Goal: Ask a question

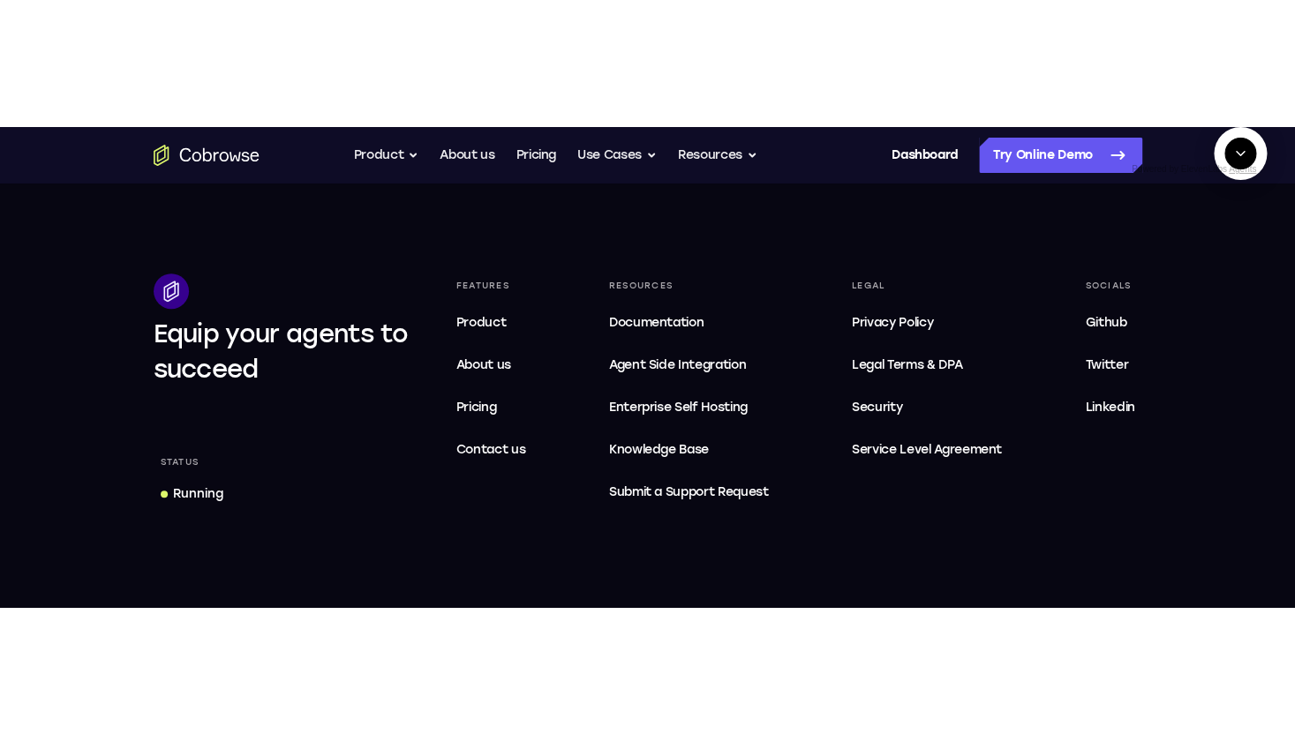
scroll to position [2095, 0]
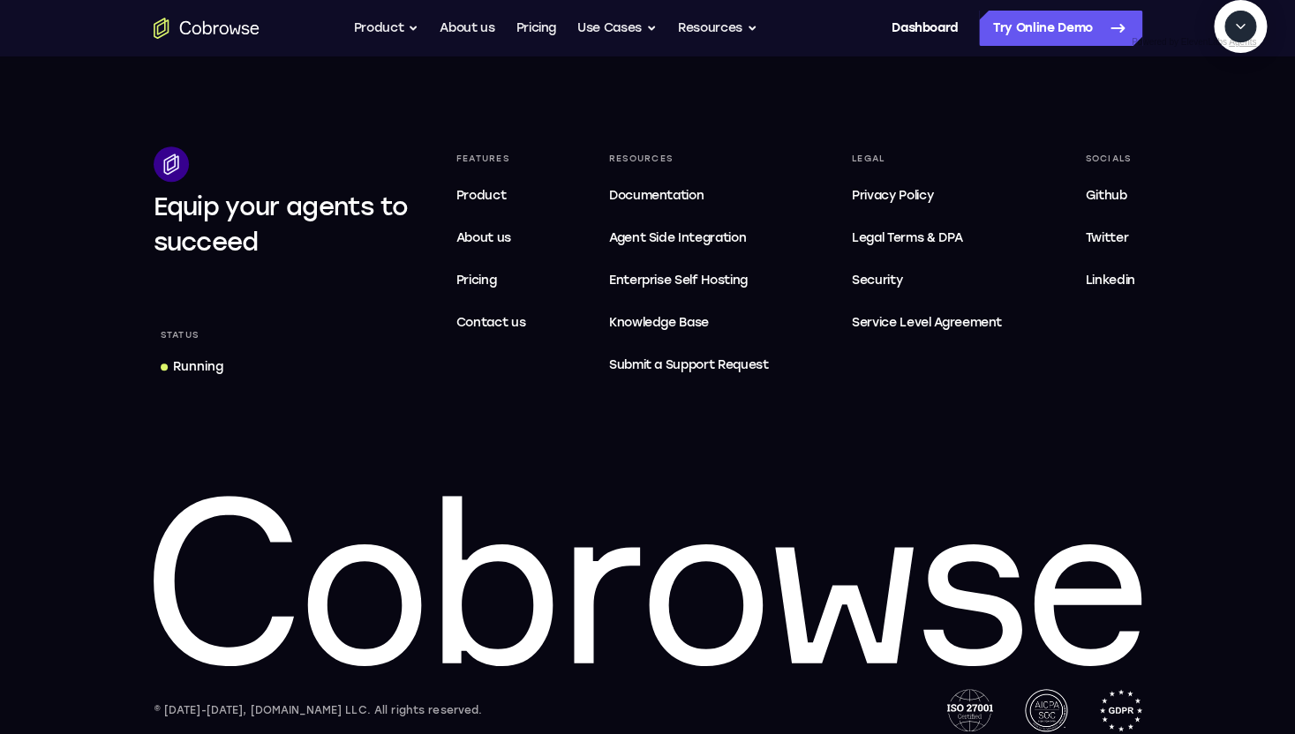
click at [1243, 34] on icon "Collapse" at bounding box center [1240, 27] width 16 height 16
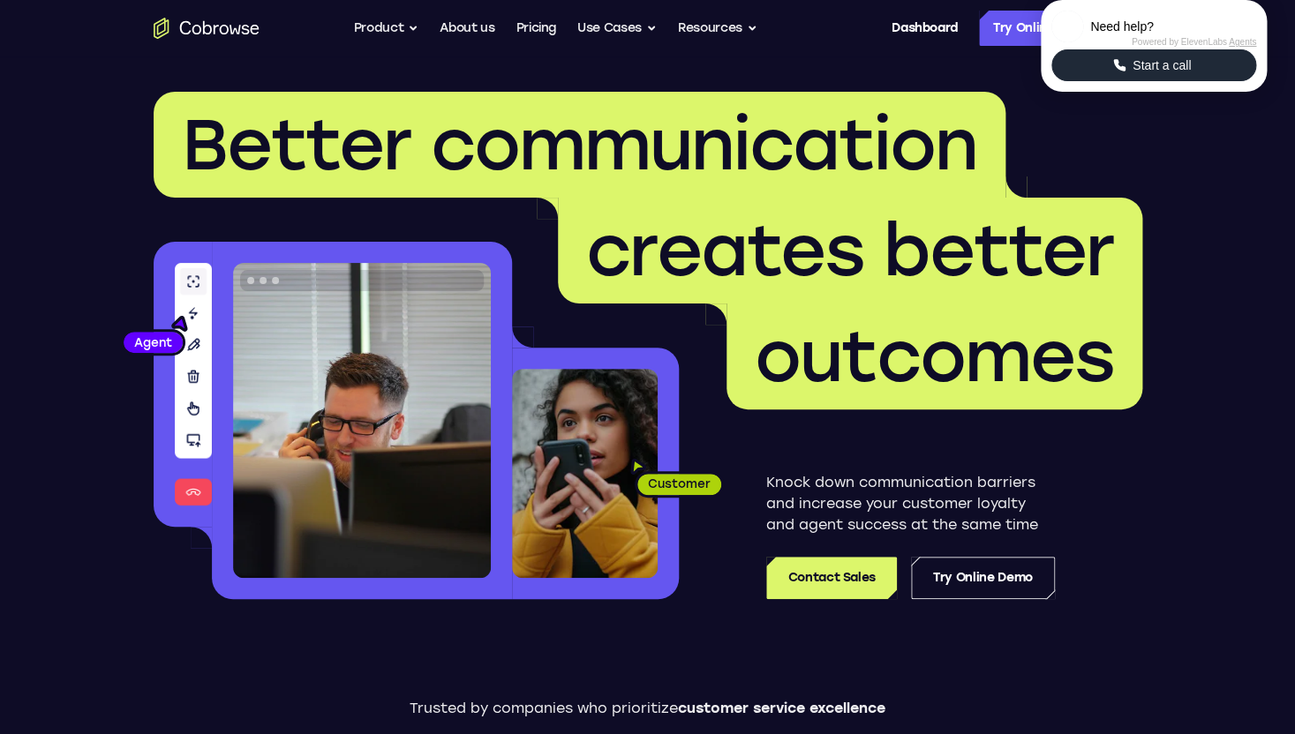
click at [1081, 81] on button "Start a call" at bounding box center [1153, 65] width 205 height 32
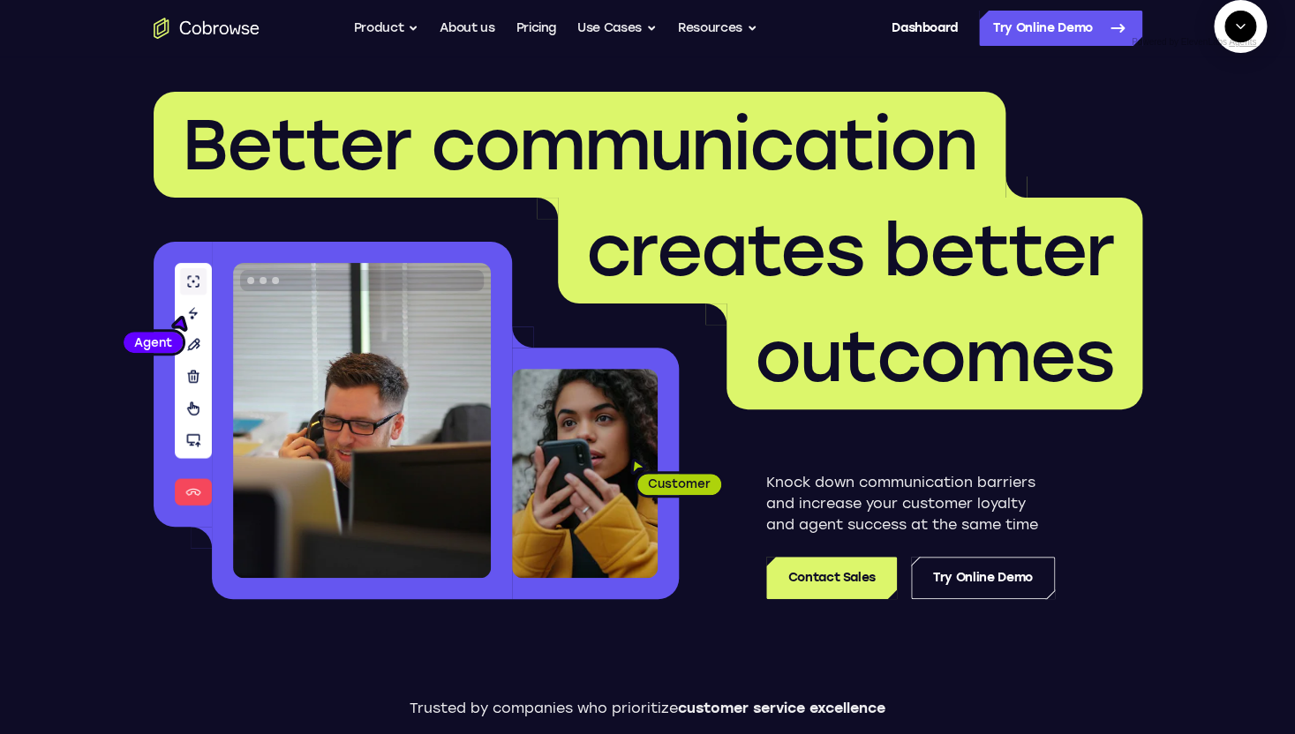
click at [1228, 124] on textarea "Text message input" at bounding box center [1250, 108] width 44 height 32
type textarea "see latest downtime"
drag, startPoint x: 1131, startPoint y: 250, endPoint x: 1241, endPoint y: 250, distance: 110.3
click at [1263, 250] on div "see latest downtime" at bounding box center [1273, 226] width 21 height 318
copy div "see latest downtime"
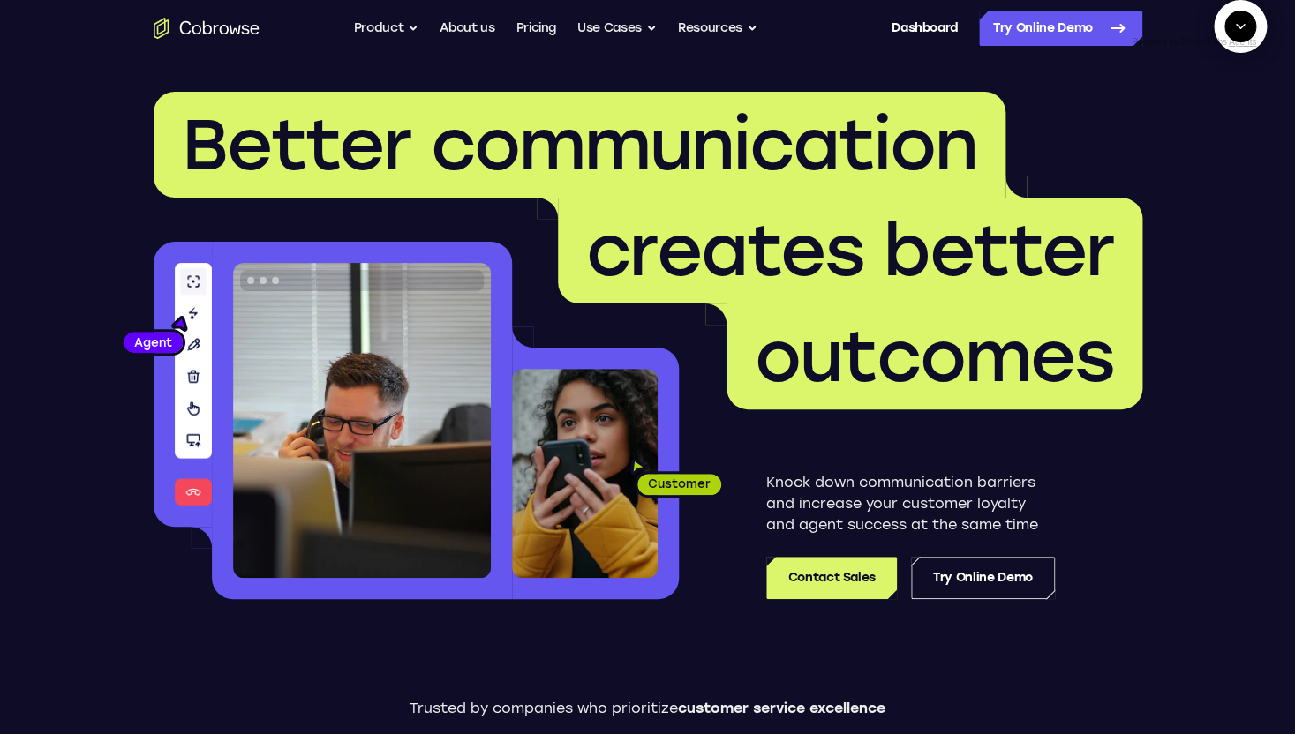
click at [1228, 124] on textarea "Text message input" at bounding box center [1250, 108] width 44 height 32
type textarea "cancel"
click at [1228, 124] on textarea "Text message input" at bounding box center [1250, 108] width 44 height 32
paste textarea "see latest downtime"
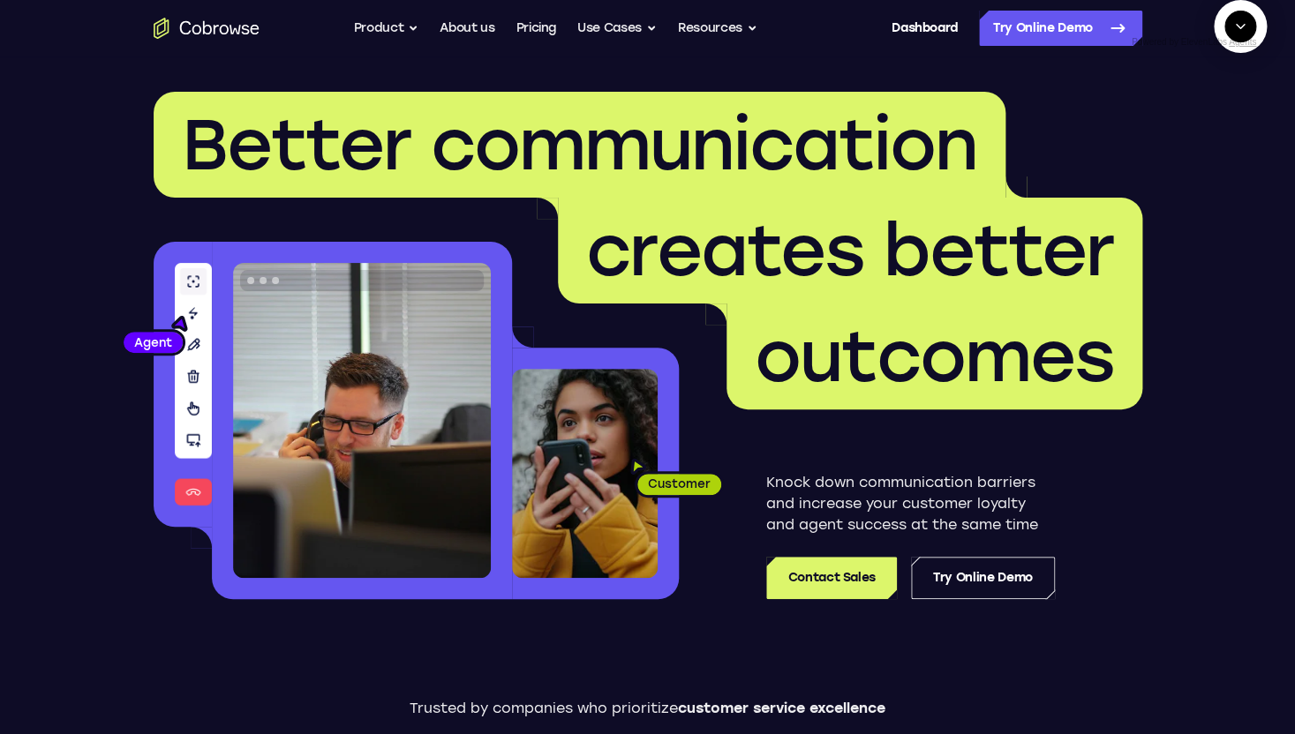
scroll to position [63, 0]
type textarea "see latest downtime, do not search the web. start a cobrowse session then click…"
paste textarea "see latest downtime, do not search the web. start a cobrowse session then click…"
type textarea "see latest downtime, do not search the web. start a cobrowse session then click…"
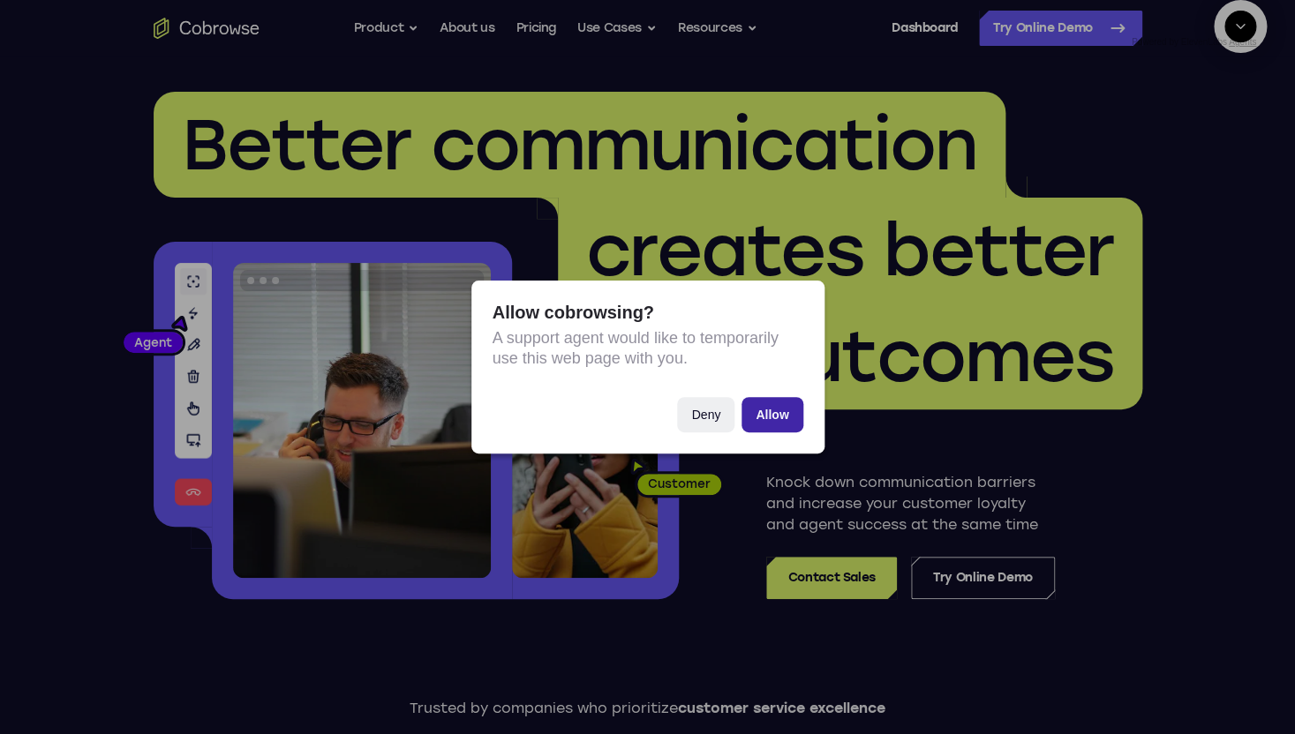
click at [787, 412] on button "Allow" at bounding box center [771, 414] width 61 height 35
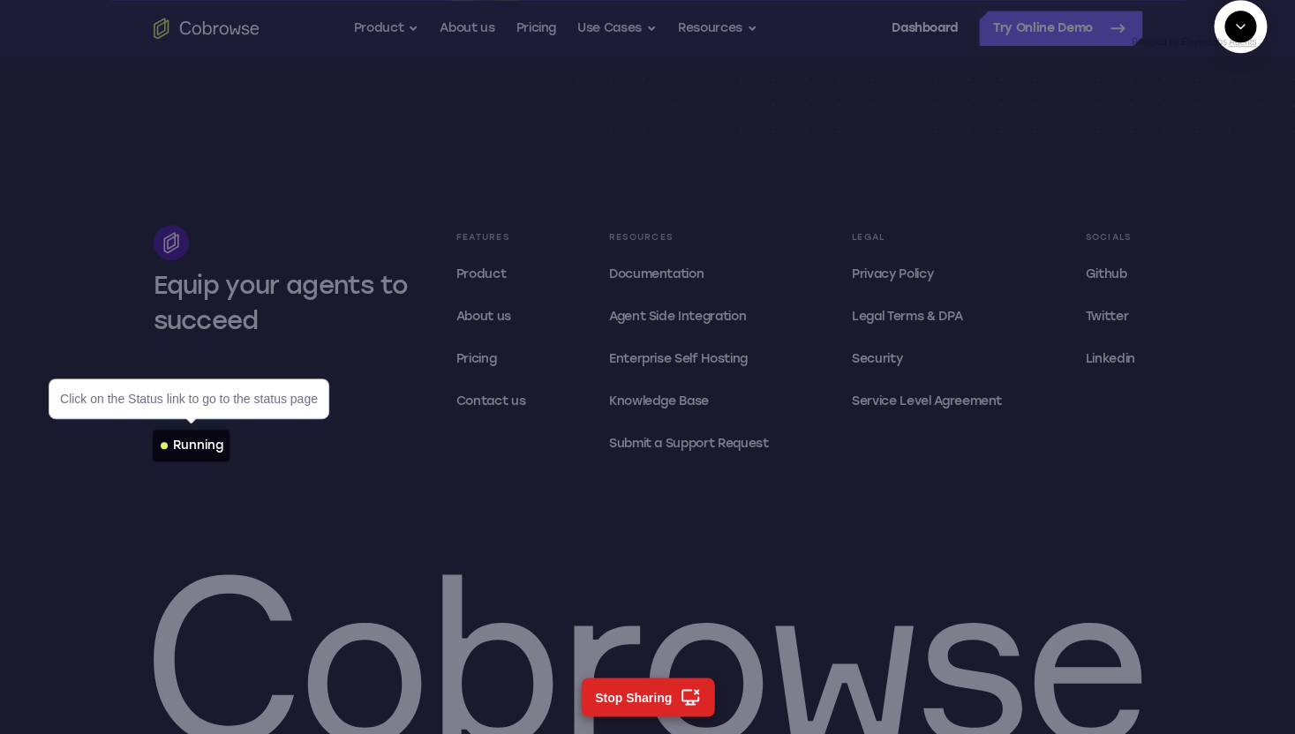
scroll to position [5304, 0]
click at [199, 440] on div "Running" at bounding box center [198, 446] width 50 height 18
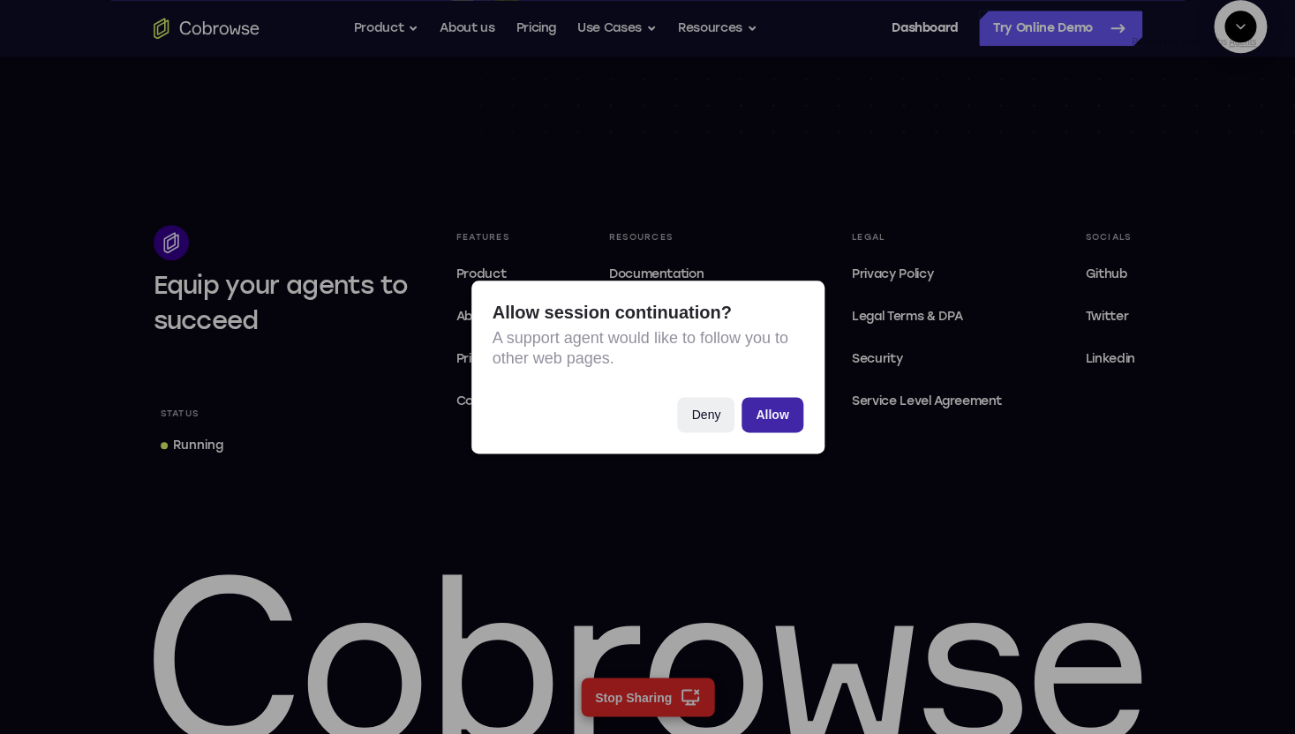
click at [777, 402] on button "Allow" at bounding box center [771, 414] width 61 height 35
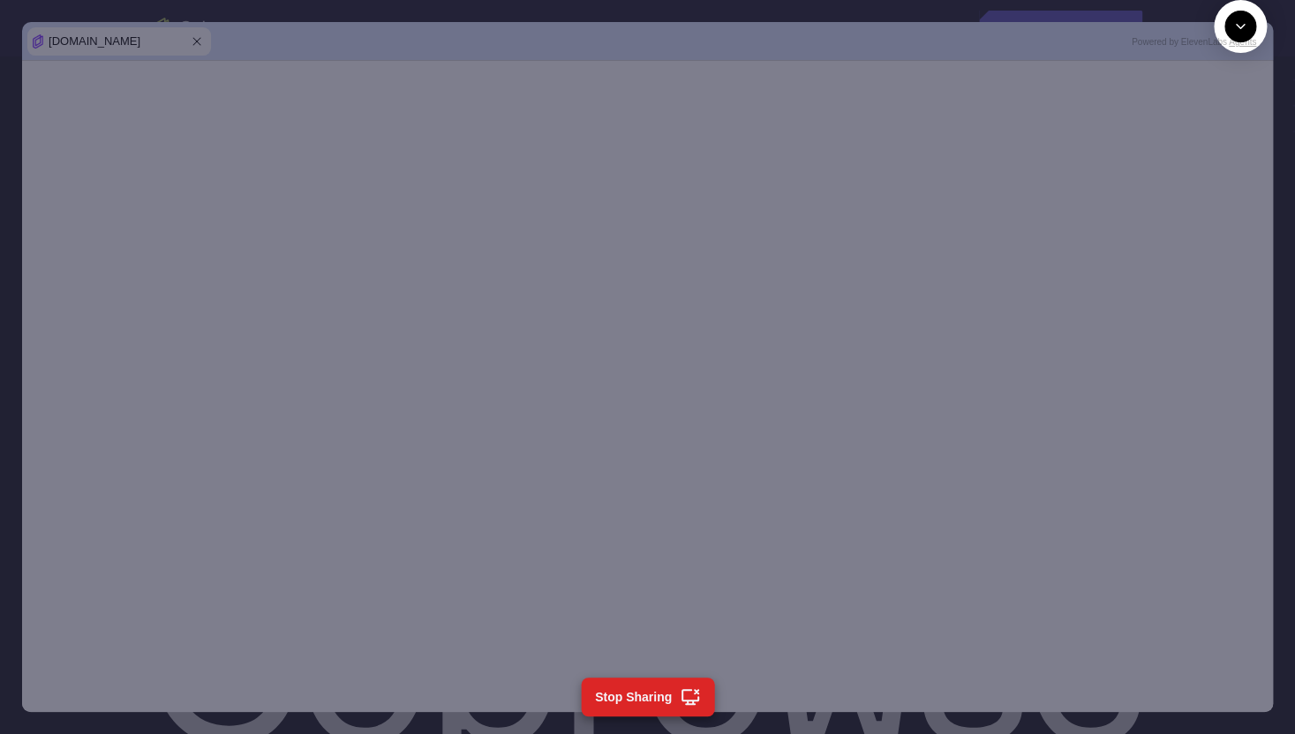
scroll to position [856, 0]
click at [1228, 124] on textarea "Text message input" at bounding box center [1250, 108] width 44 height 32
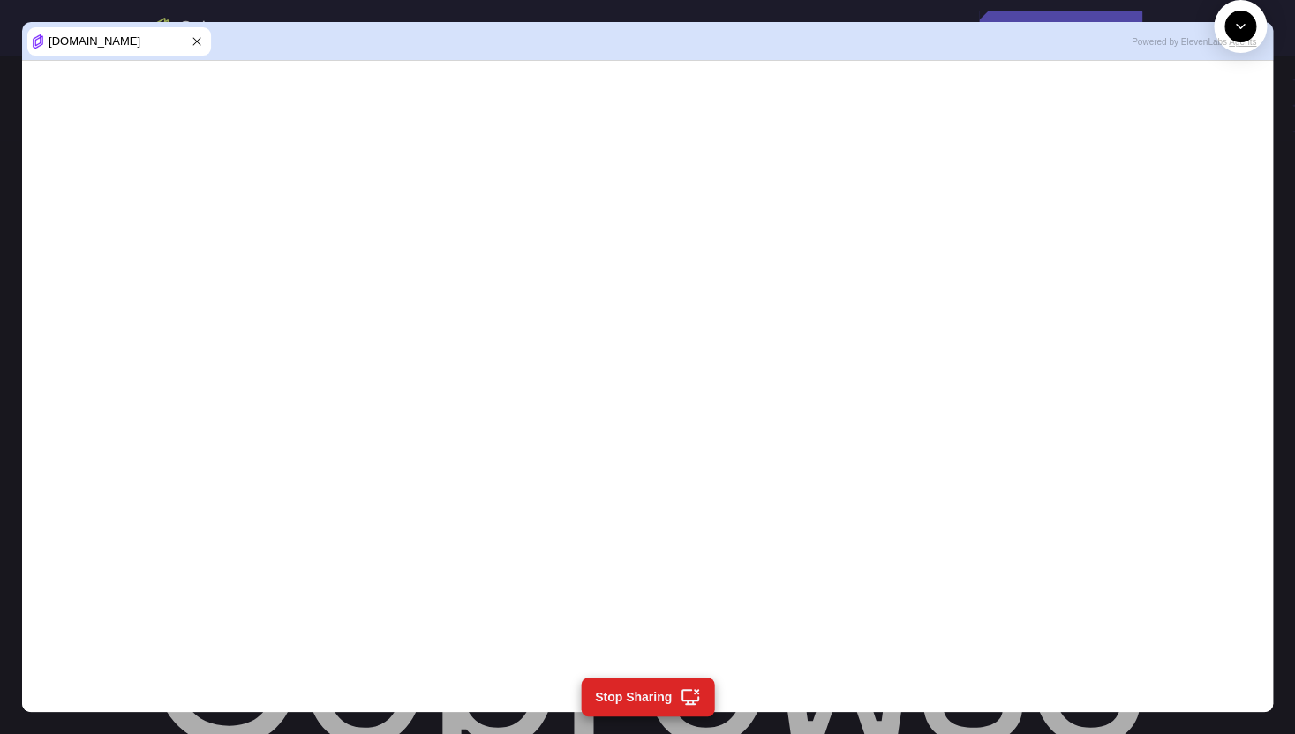
click at [1228, 124] on textarea "Text message input" at bounding box center [1250, 108] width 44 height 32
type textarea "Try finding the link now"
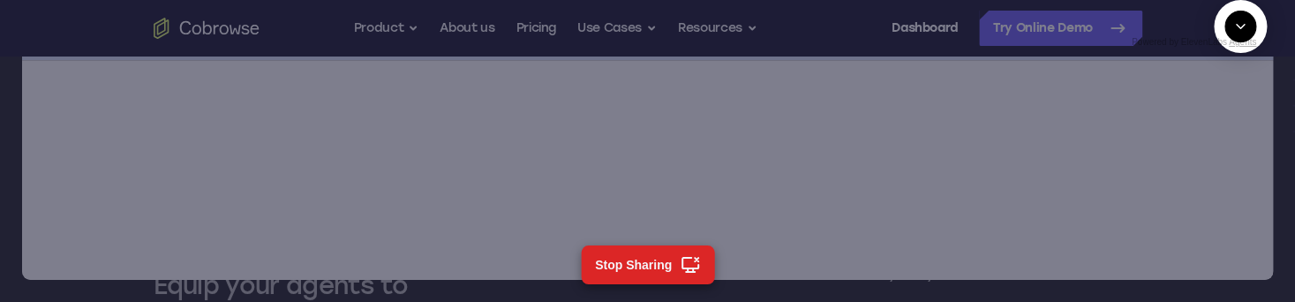
scroll to position [1845, 0]
click at [1228, 124] on textarea "Text message input" at bounding box center [1250, 108] width 44 height 32
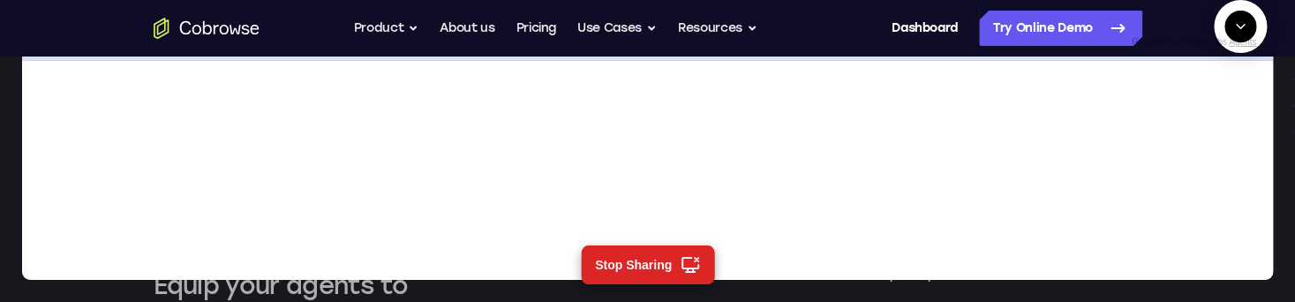
type textarea "cancel"
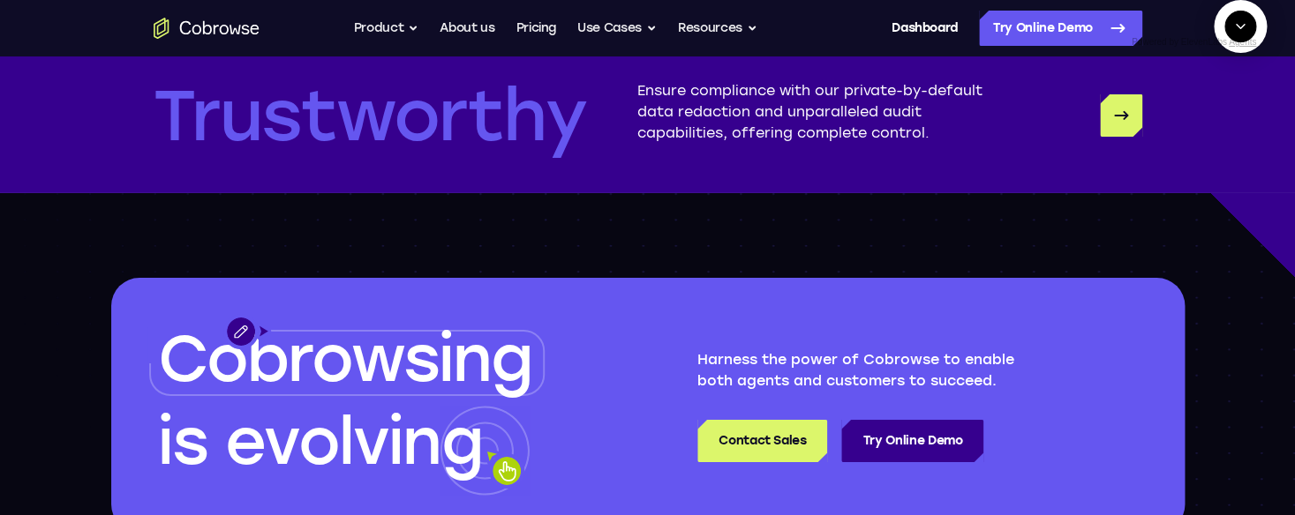
scroll to position [0, 0]
drag, startPoint x: 996, startPoint y: 131, endPoint x: 1041, endPoint y: 184, distance: 70.2
copy div "see latest downtime, do not search the web. start a cobrowse session then click…"
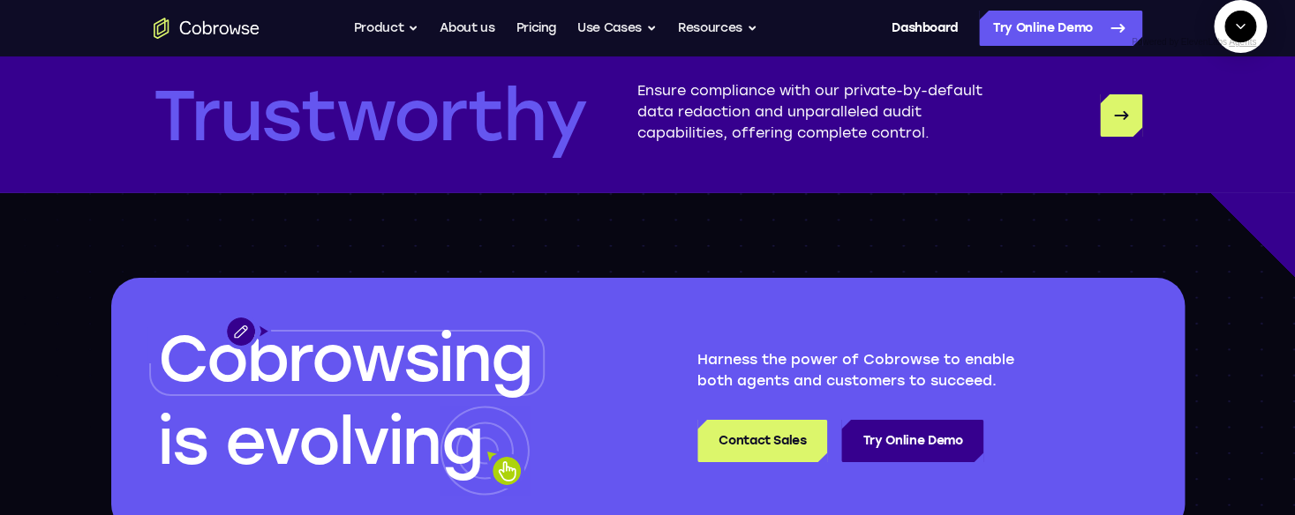
click at [1153, 124] on textarea "Text message input" at bounding box center [1175, 108] width 44 height 32
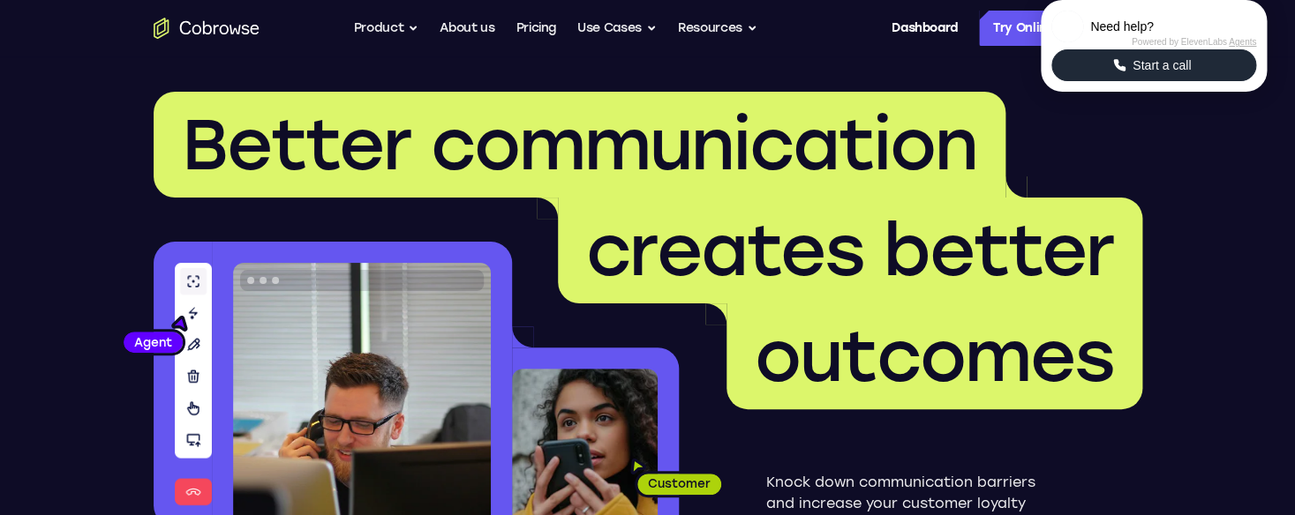
click at [1121, 81] on button "Start a call" at bounding box center [1153, 65] width 205 height 32
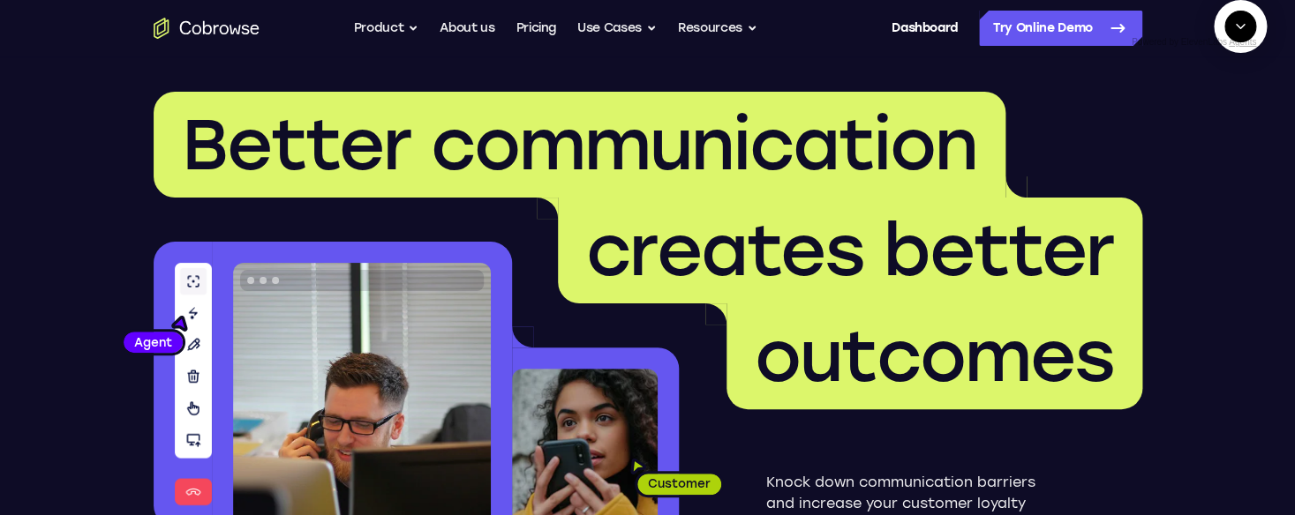
click at [1228, 124] on textarea "Text message input" at bounding box center [1250, 108] width 44 height 32
type textarea "cobrowse-sdk-js-1 | runtime modules 7 KiB 11 modules"
type textarea "s"
type textarea "check latest downtime. don't search, start a cobrowse session, click the status…"
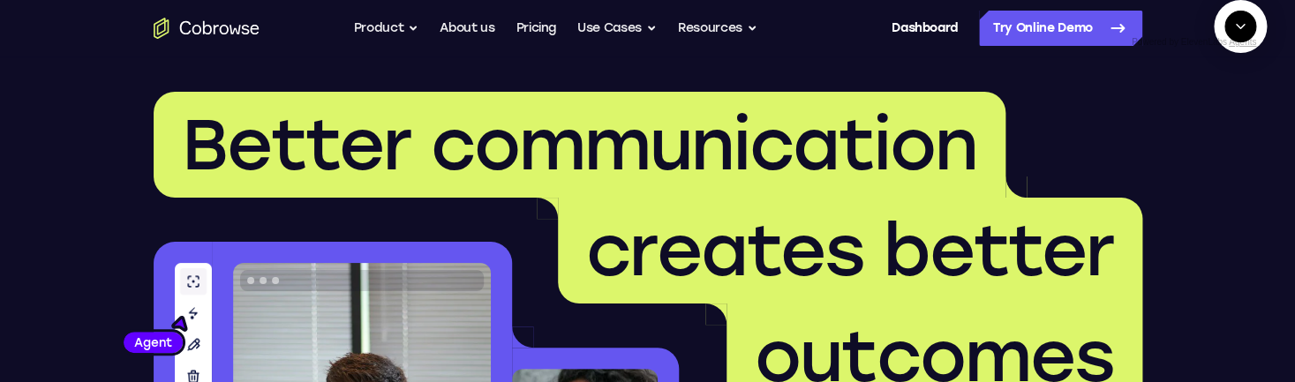
scroll to position [123, 0]
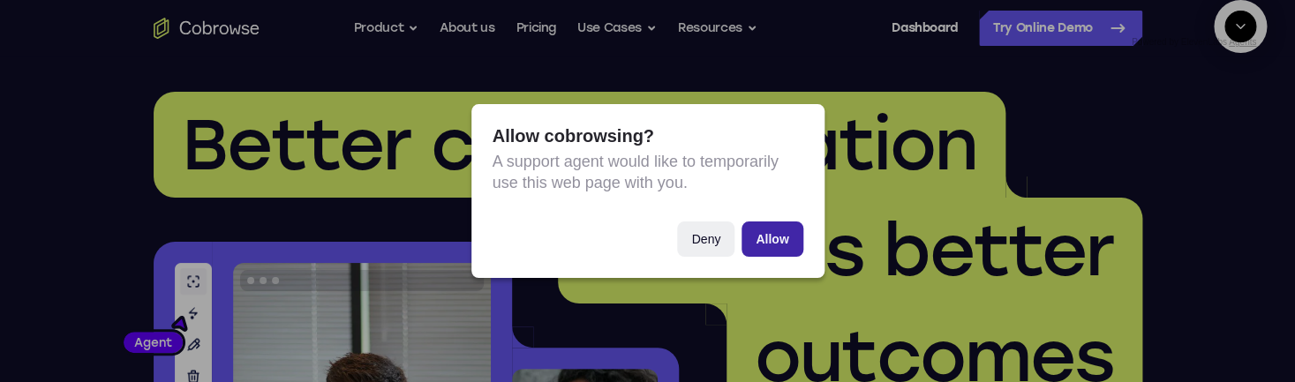
click at [779, 243] on button "Allow" at bounding box center [771, 239] width 61 height 35
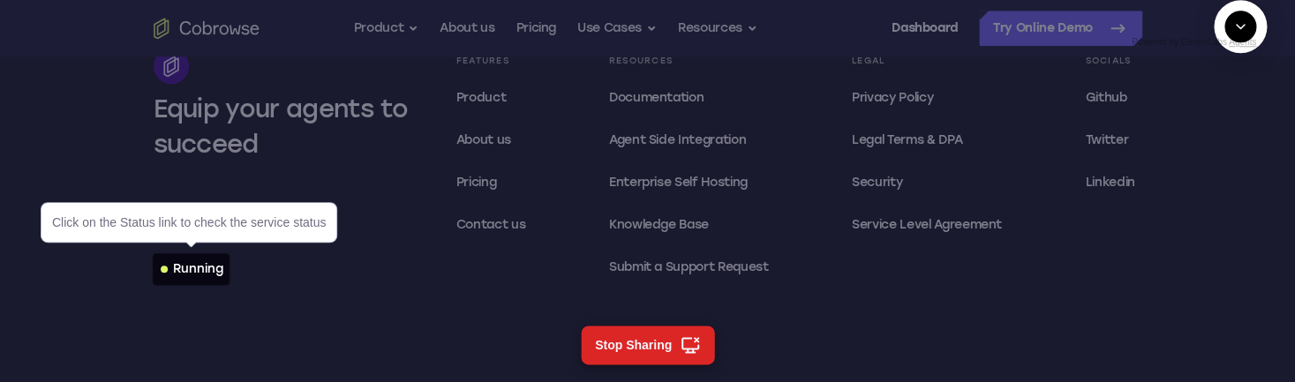
scroll to position [313, 0]
click at [211, 277] on div "Running" at bounding box center [198, 269] width 50 height 18
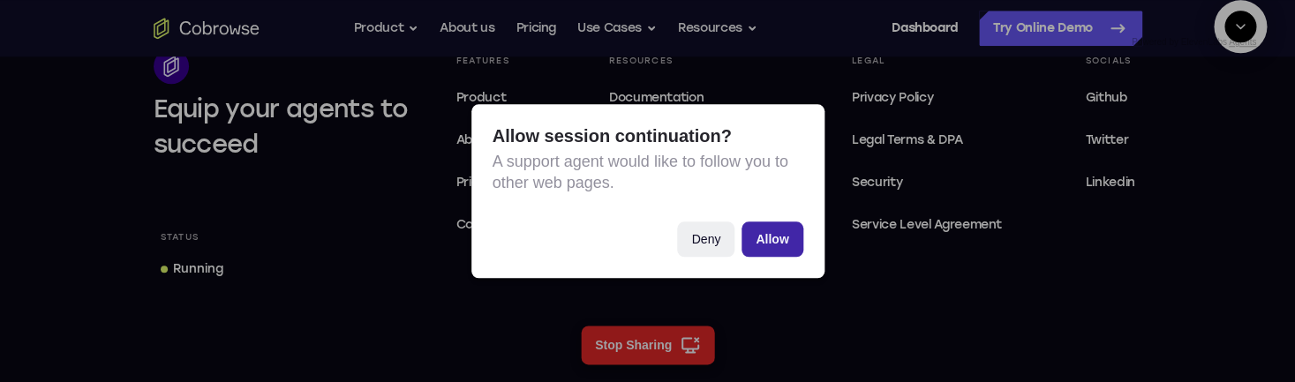
click at [768, 240] on button "Allow" at bounding box center [771, 239] width 61 height 35
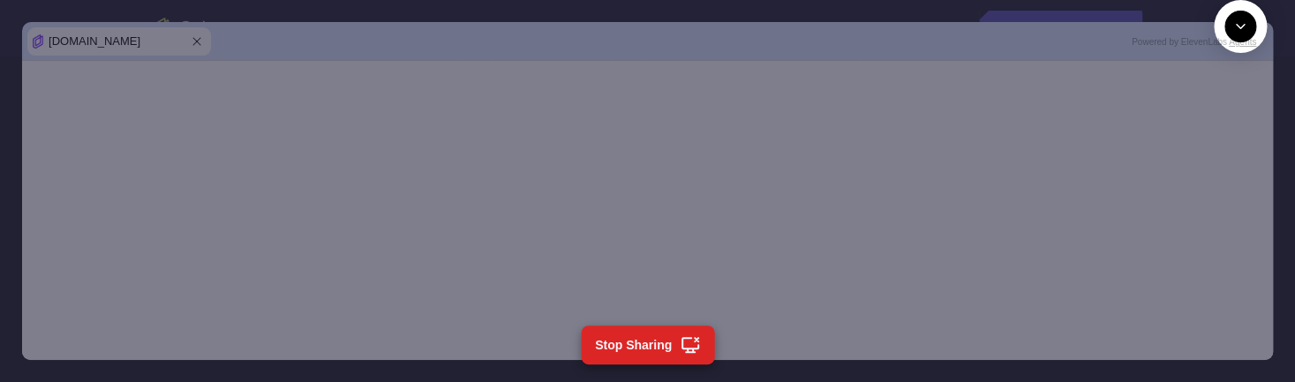
scroll to position [1302, 0]
click at [1228, 124] on textarea "Text message input" at bounding box center [1250, 108] width 44 height 32
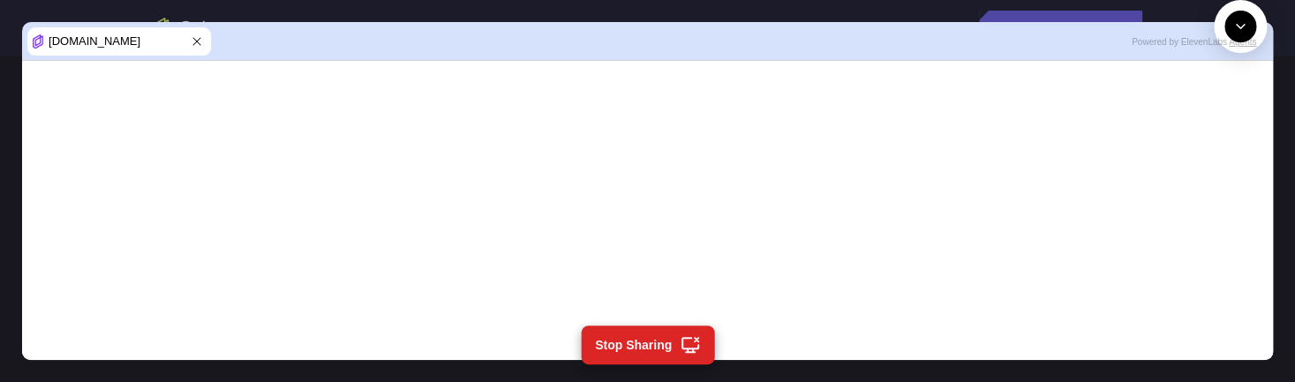
type textarea "get the page and check for the link again"
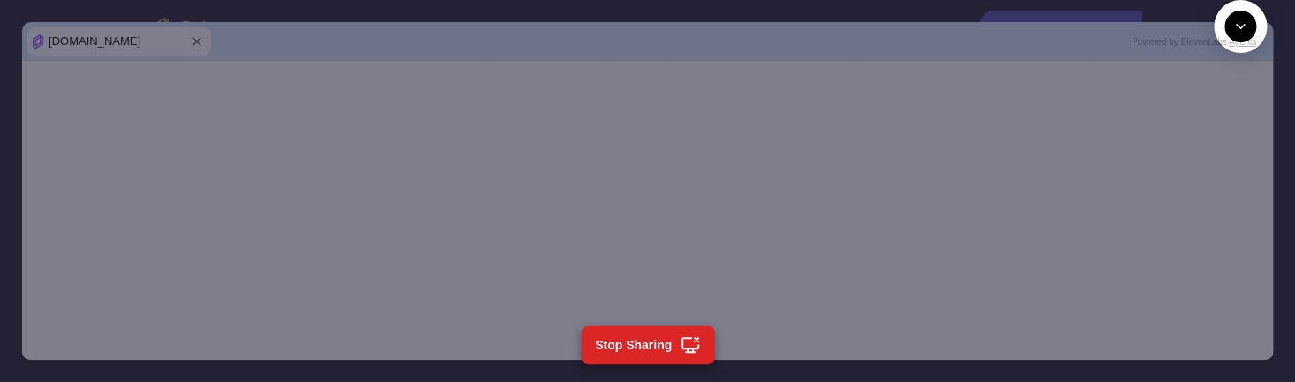
scroll to position [1863, 0]
click at [1228, 124] on textarea "Text message input" at bounding box center [1250, 108] width 44 height 32
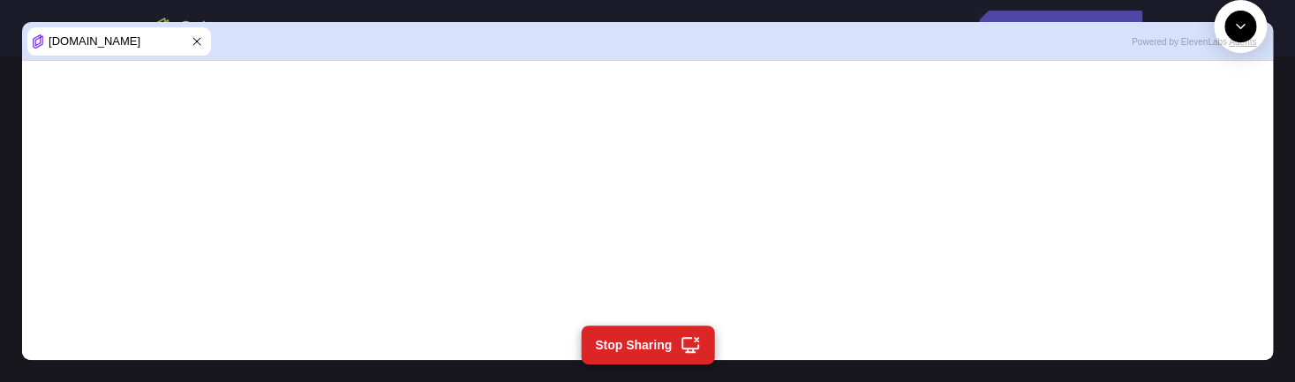
type textarea "cancel"
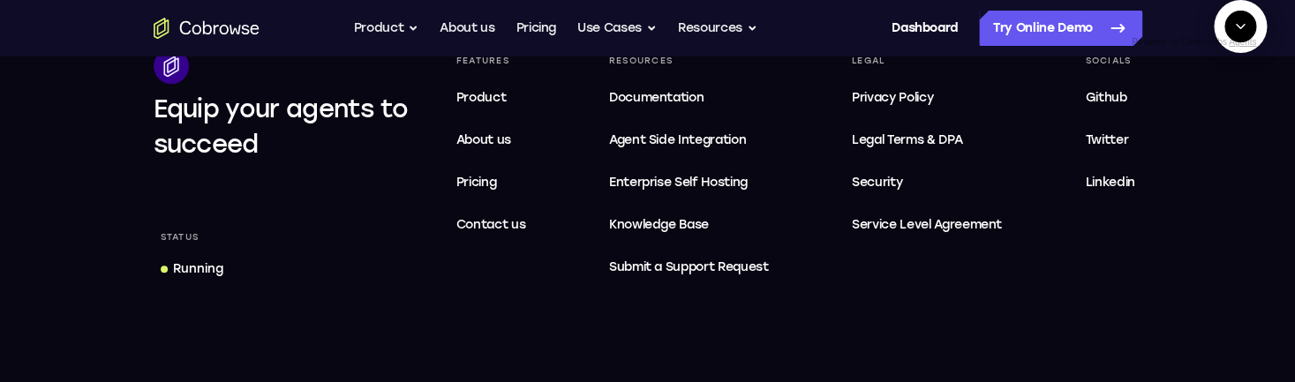
scroll to position [0, 0]
drag, startPoint x: 996, startPoint y: 132, endPoint x: 1215, endPoint y: 167, distance: 221.7
copy div "check latest downtime. don't search, start a cobrowse session, click the status…"
click at [1153, 124] on textarea "Text message input" at bounding box center [1175, 108] width 44 height 32
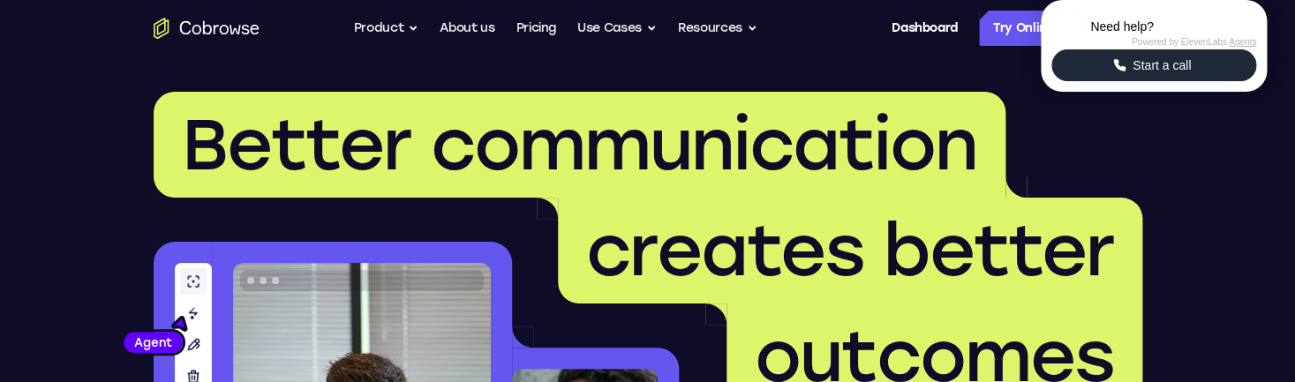
click at [1111, 73] on icon "Start a call" at bounding box center [1119, 65] width 16 height 16
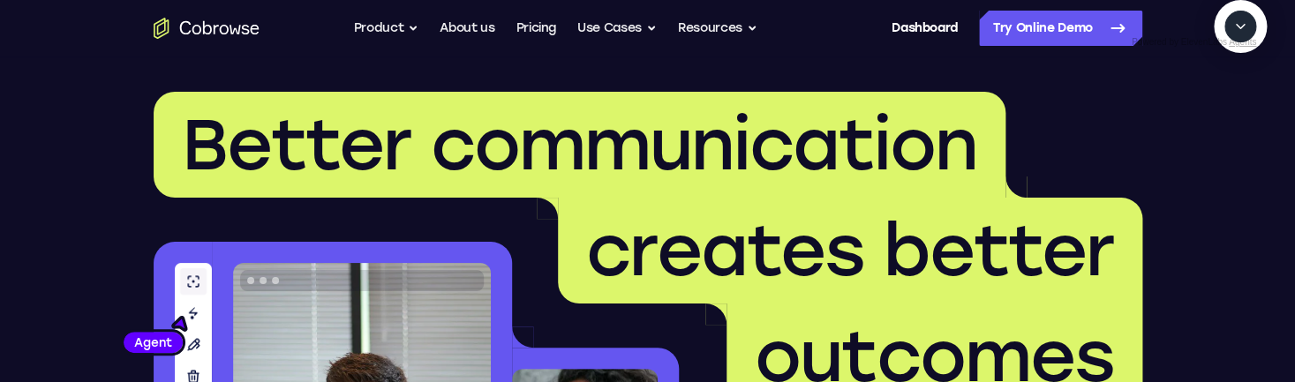
click at [1228, 124] on textarea "Text message input" at bounding box center [1250, 108] width 44 height 32
type textarea "check latest downtime. don't search, start a cobrowse session, click the status…"
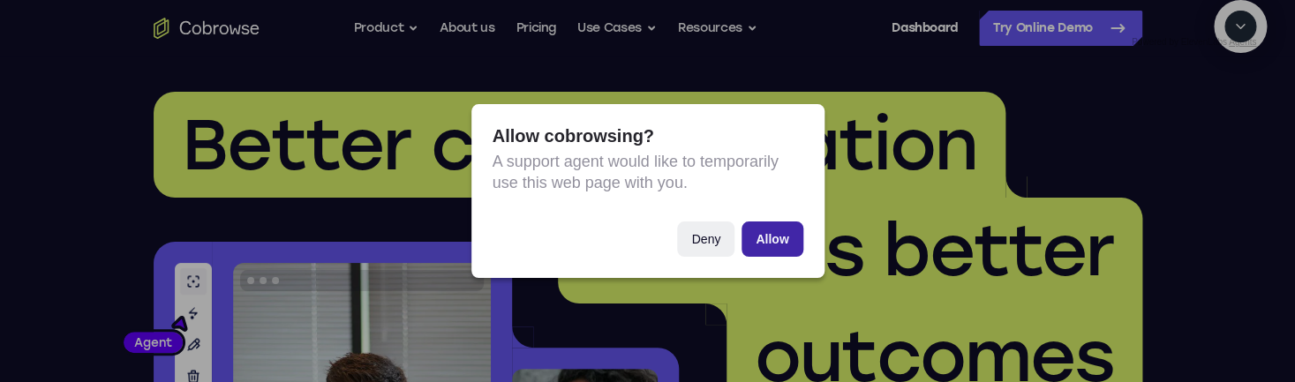
click at [786, 234] on button "Allow" at bounding box center [771, 239] width 61 height 35
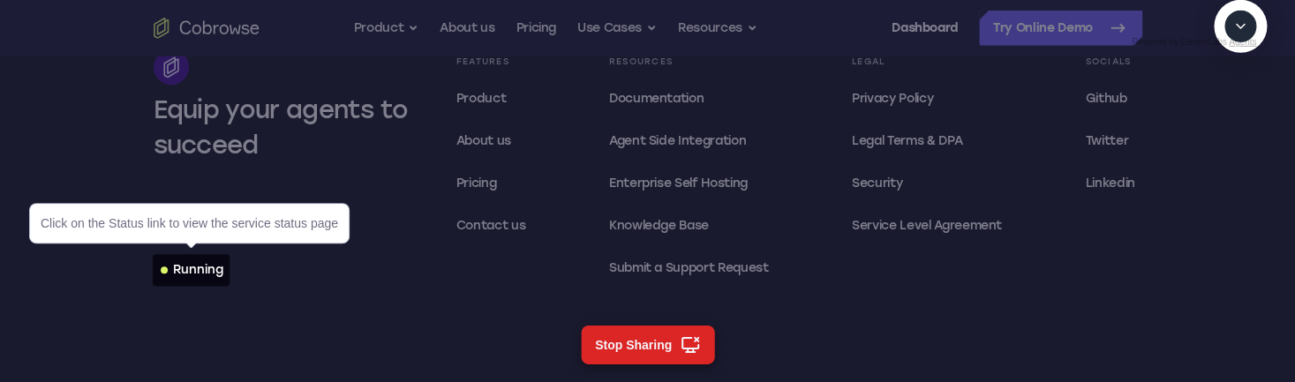
scroll to position [5480, 0]
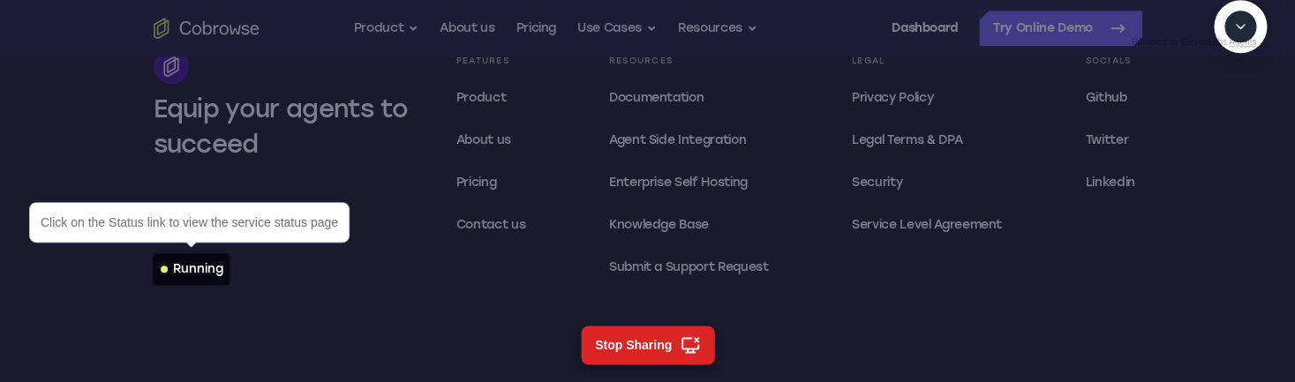
click at [221, 281] on link "Running" at bounding box center [192, 269] width 77 height 32
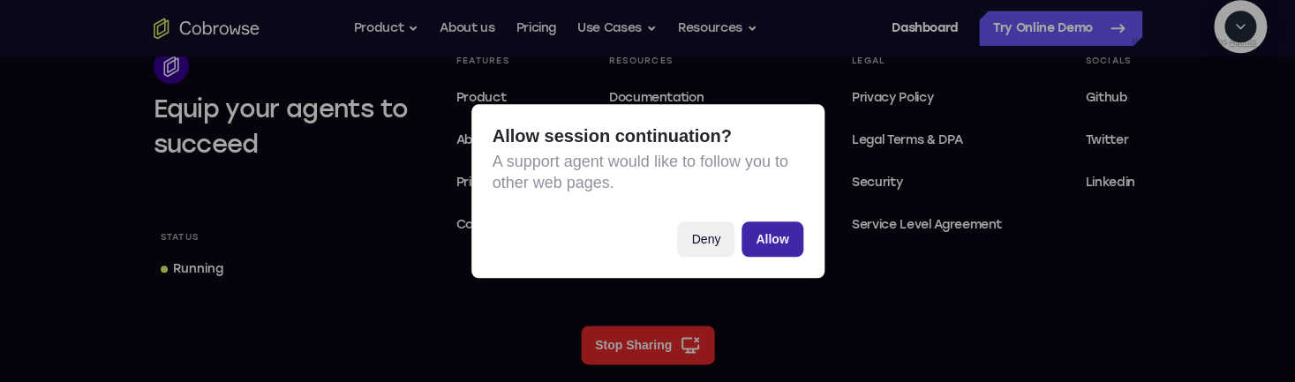
click at [788, 237] on button "Allow" at bounding box center [771, 239] width 61 height 35
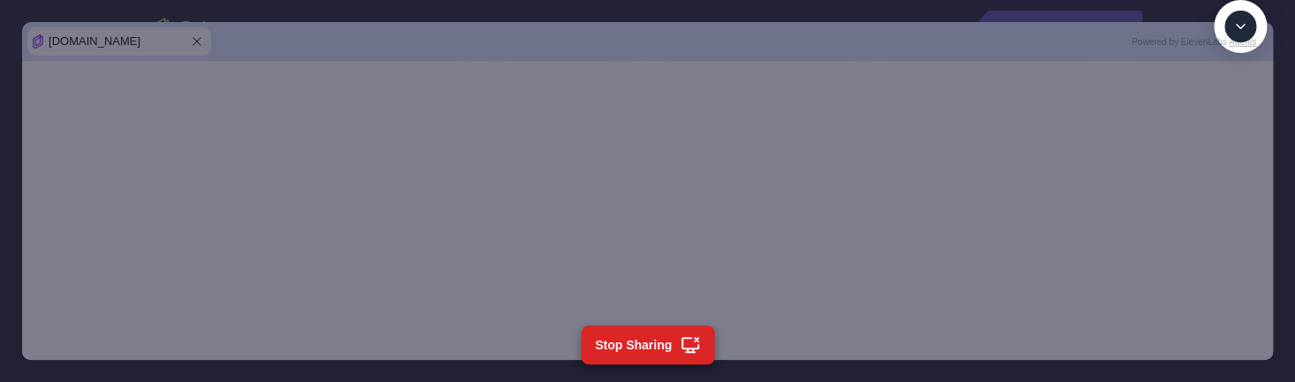
scroll to position [1009, 0]
click at [1228, 124] on textarea "Text message input" at bounding box center [1250, 108] width 44 height 32
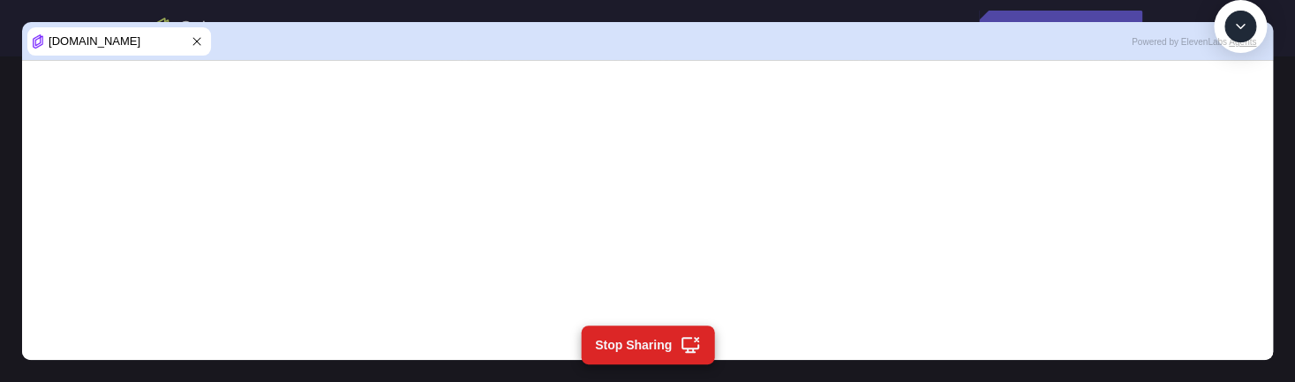
type textarea "cancel"
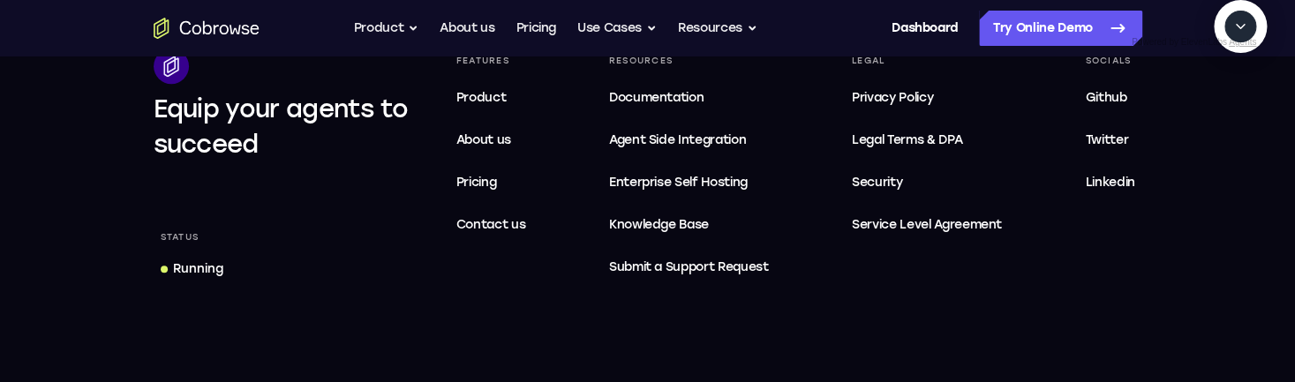
scroll to position [1164, 0]
click at [214, 268] on div "Running" at bounding box center [198, 269] width 50 height 18
